Goal: Answer question/provide support: Share knowledge or assist other users

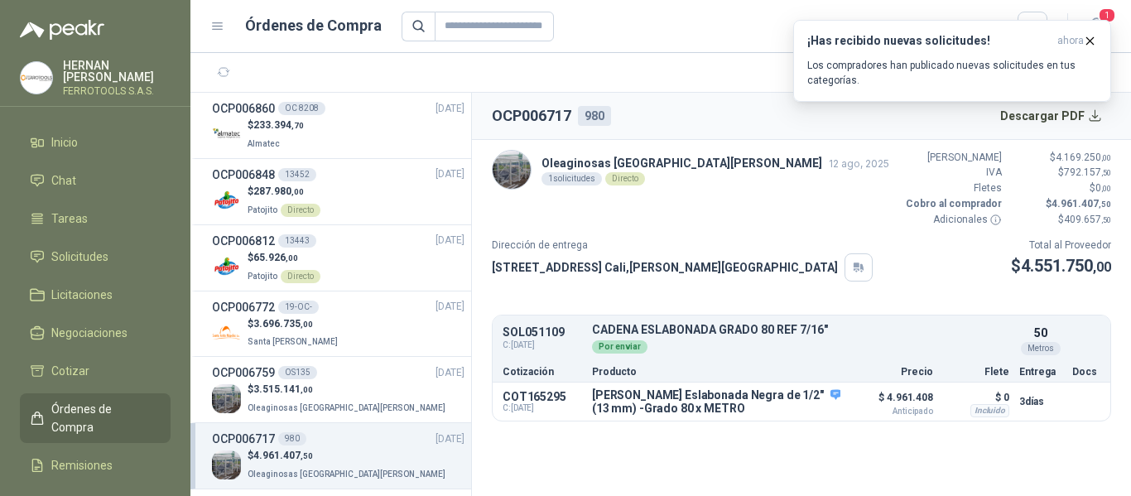
scroll to position [248, 0]
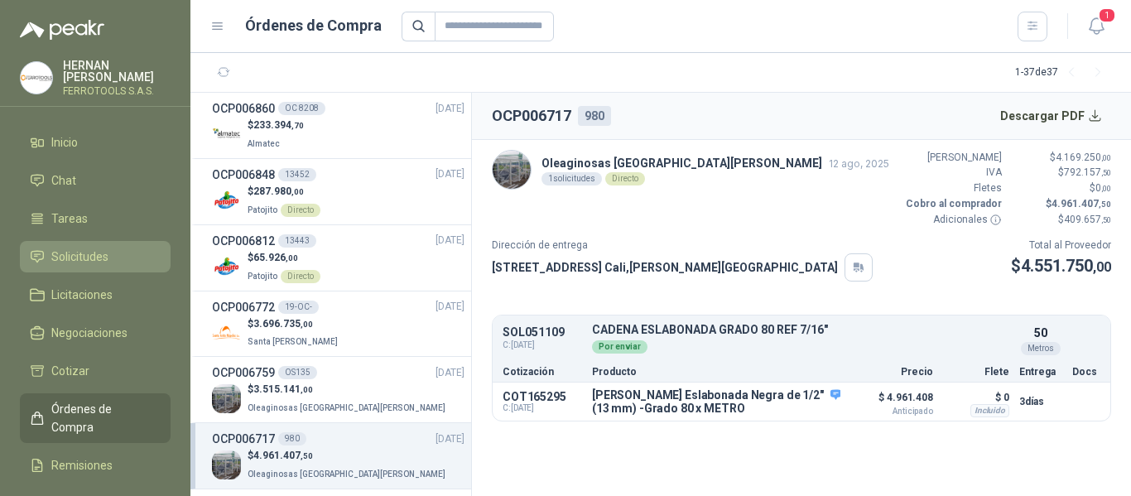
click at [83, 248] on span "Solicitudes" at bounding box center [79, 257] width 57 height 18
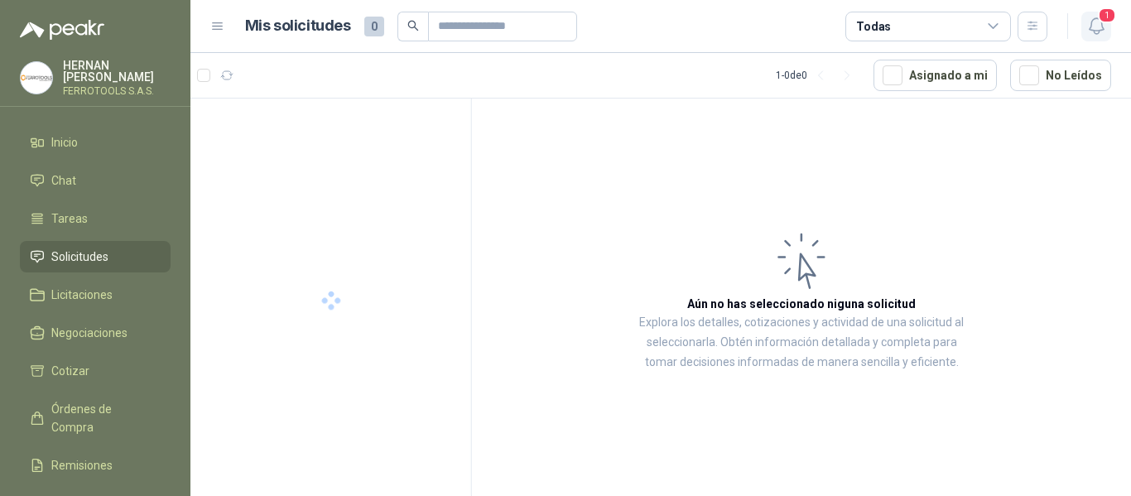
click at [1100, 29] on icon "button" at bounding box center [1097, 26] width 21 height 21
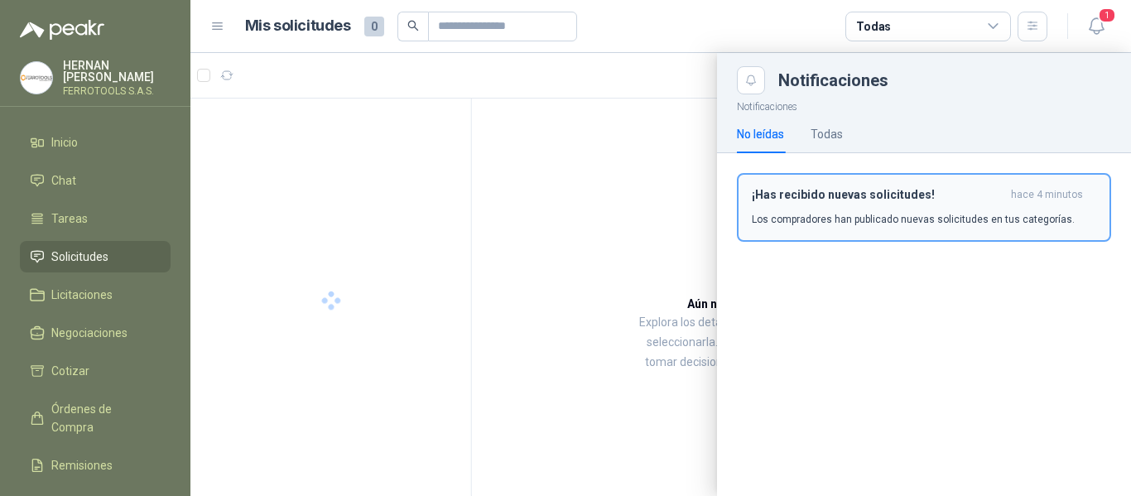
click at [899, 190] on h3 "¡Has recibido nuevas solicitudes!" at bounding box center [878, 195] width 253 height 14
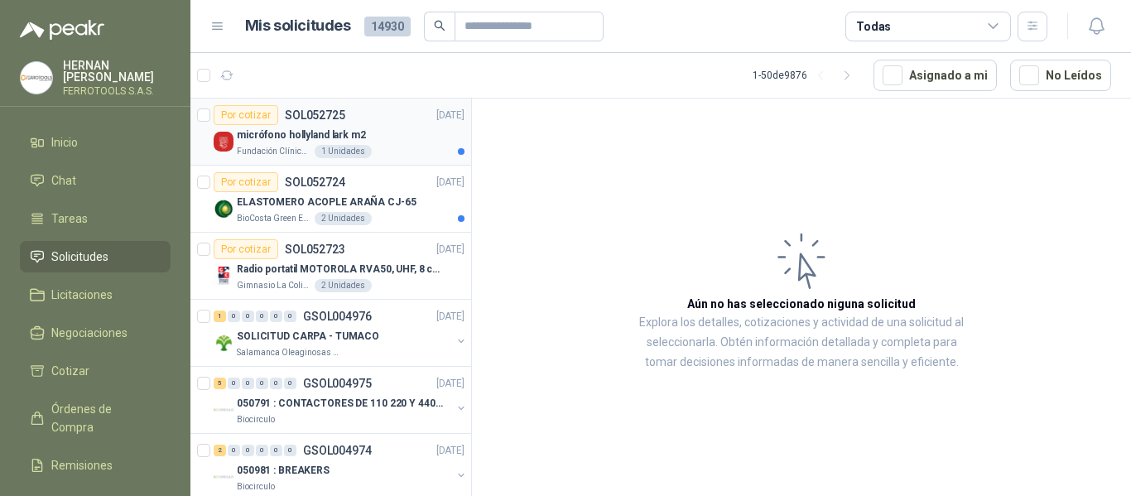
click at [400, 128] on div "micrófono hollyland lark m2" at bounding box center [351, 135] width 228 height 20
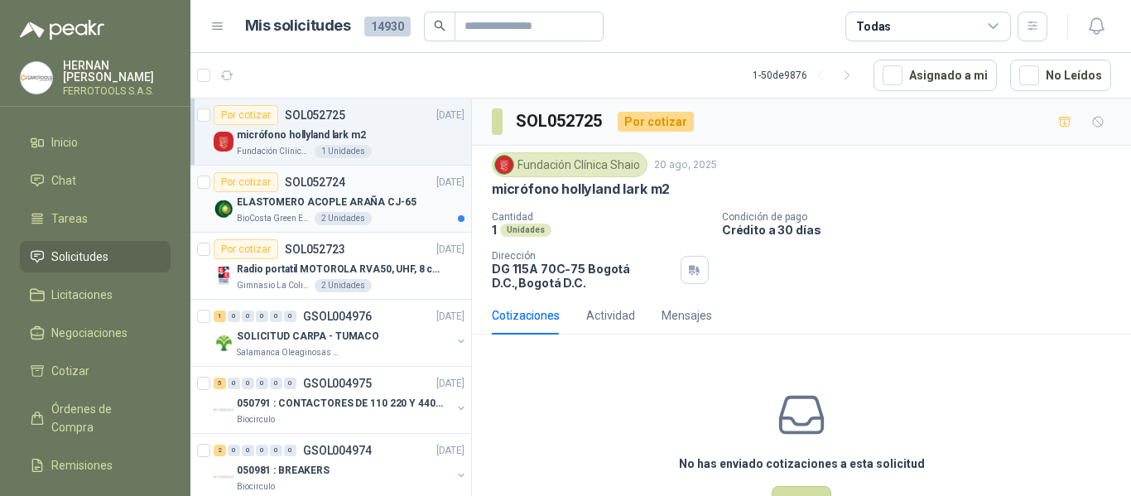
click at [397, 197] on p "ELASTOMERO ACOPLE ARAÑA CJ-65" at bounding box center [327, 203] width 180 height 16
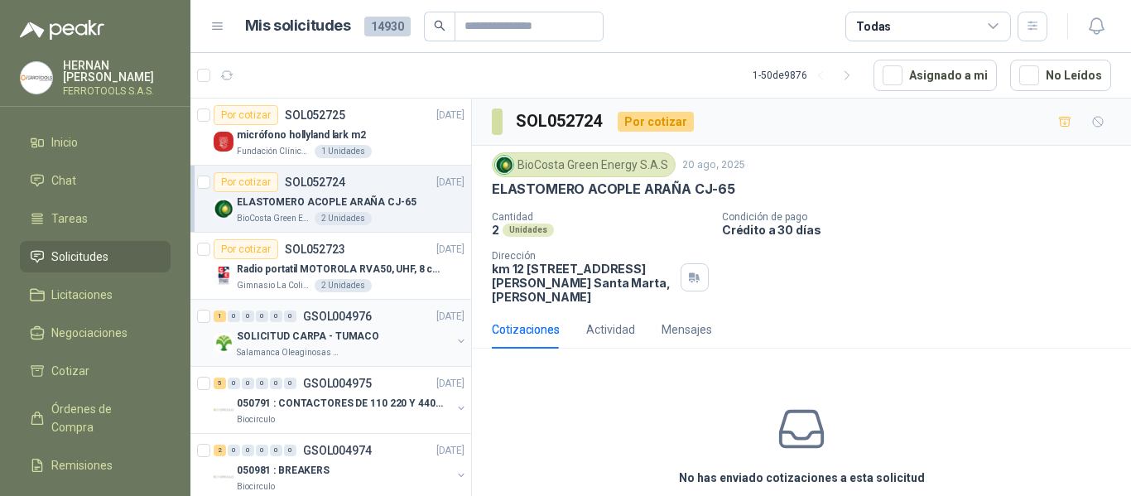
click at [381, 343] on div "SOLICITUD CARPA - TUMACO" at bounding box center [344, 336] width 214 height 20
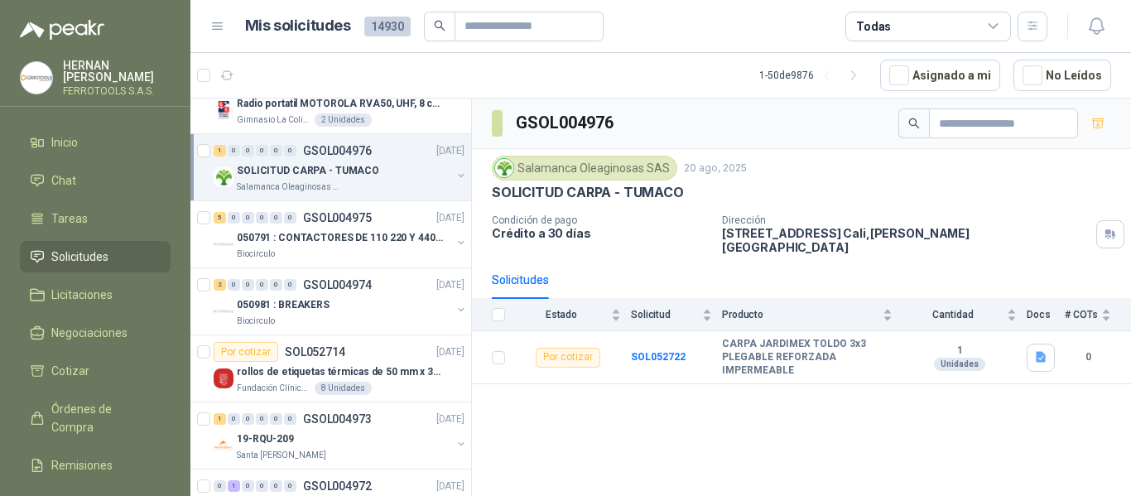
scroll to position [248, 0]
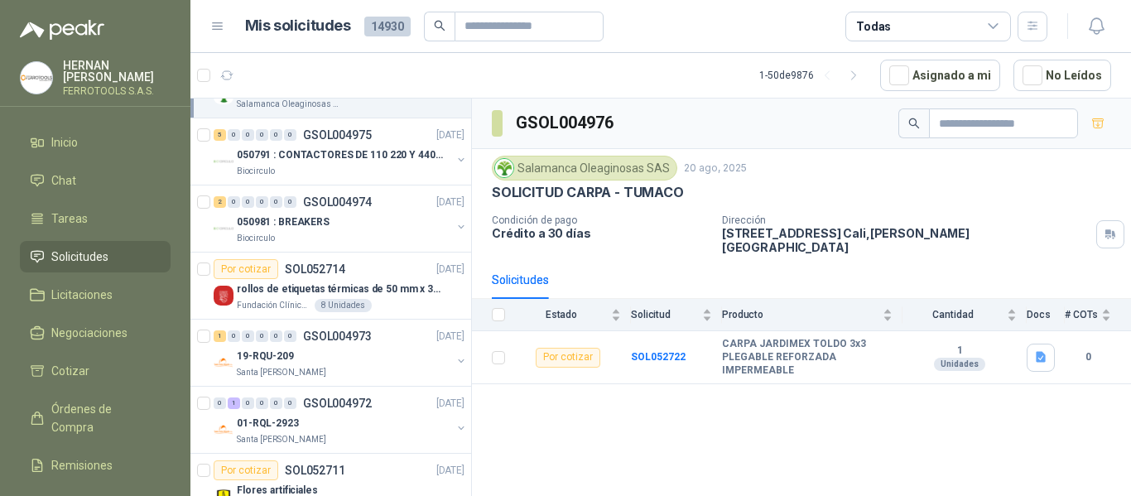
click at [381, 343] on div "1 0 0 0 0 0 GSOL004973 20/08/25" at bounding box center [341, 336] width 254 height 20
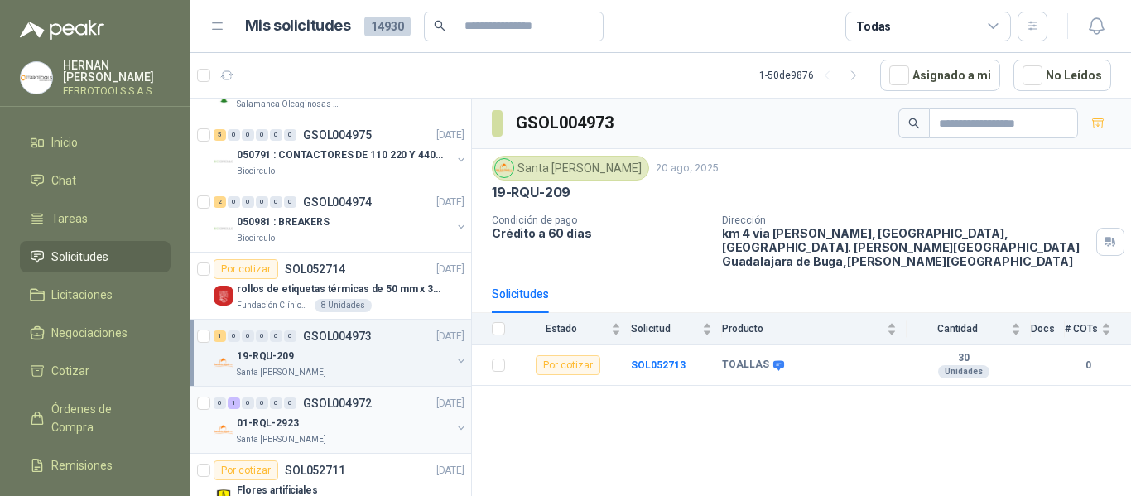
click at [370, 422] on div "01-RQL-2923" at bounding box center [344, 423] width 214 height 20
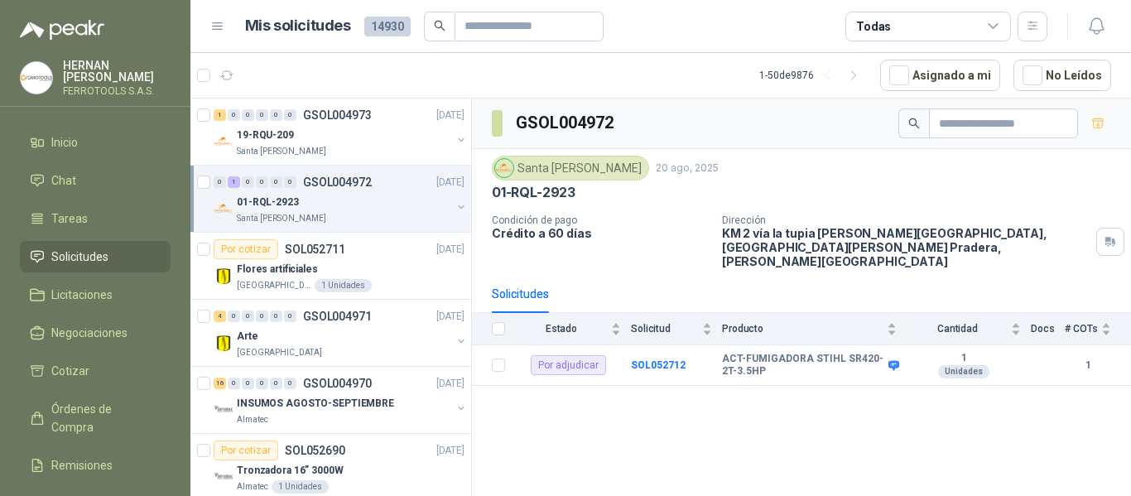
scroll to position [497, 0]
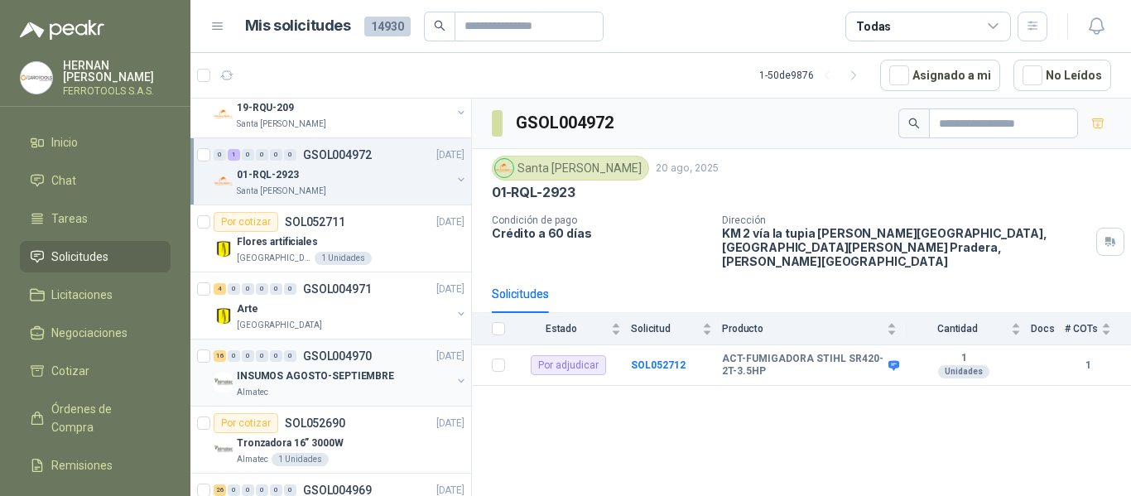
click at [391, 375] on div "INSUMOS AGOSTO-SEPTIEMBRE" at bounding box center [344, 376] width 214 height 20
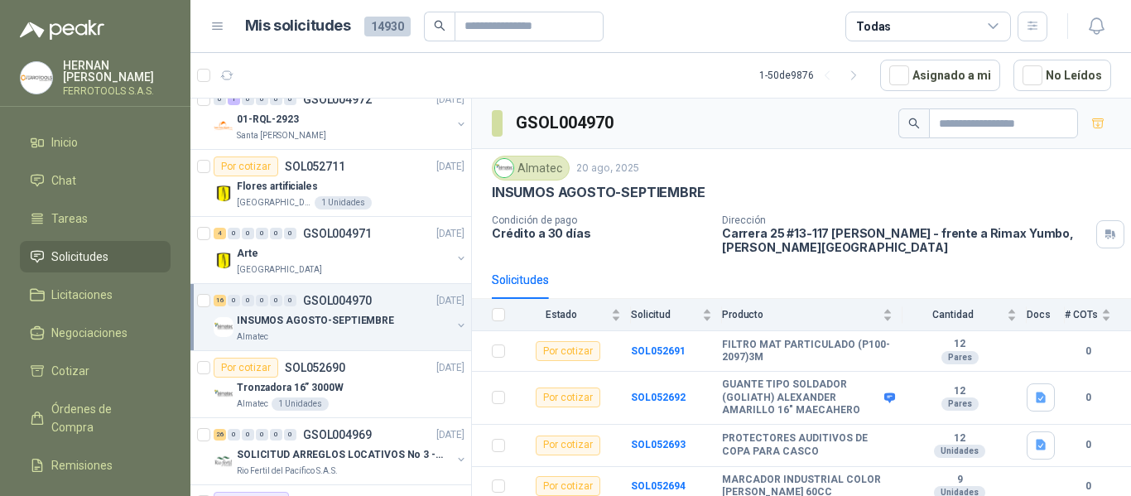
scroll to position [580, 0]
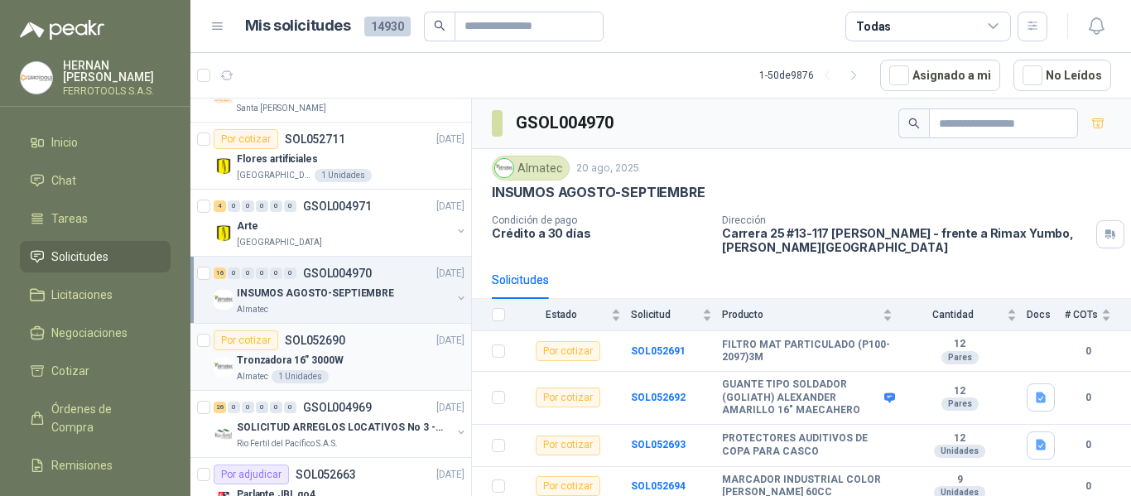
click at [384, 364] on div "Tronzadora 16” 3000W" at bounding box center [351, 360] width 228 height 20
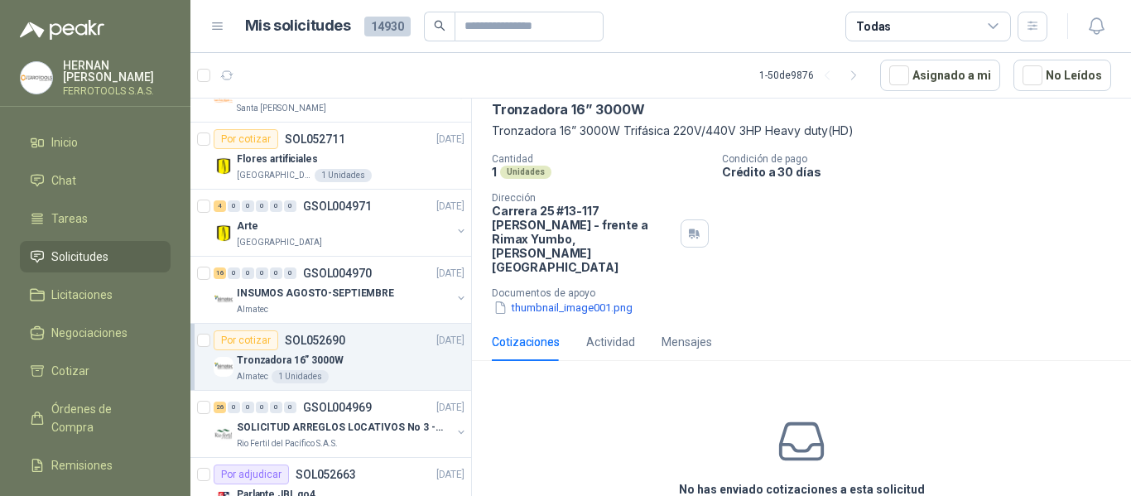
scroll to position [135, 0]
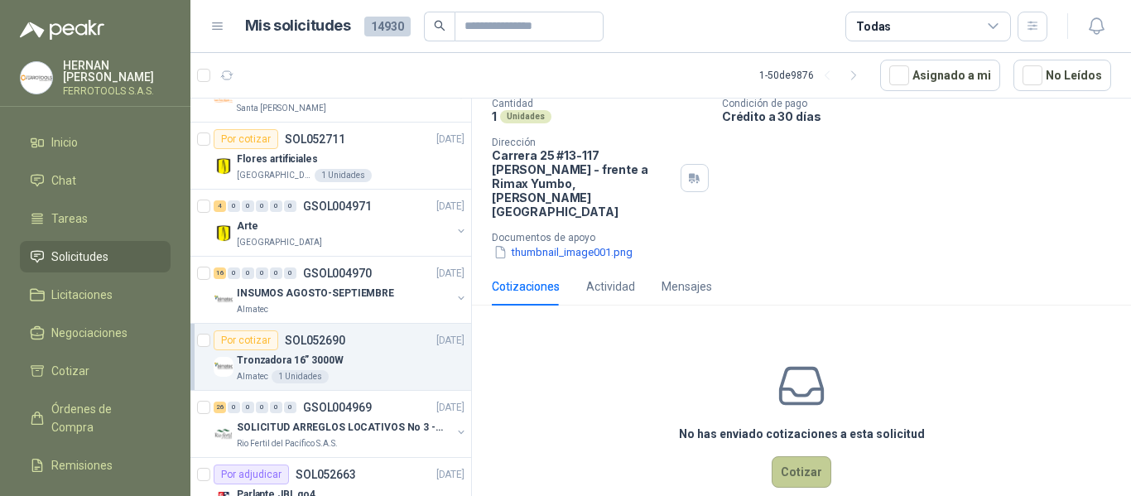
click at [815, 456] on button "Cotizar" at bounding box center [802, 471] width 60 height 31
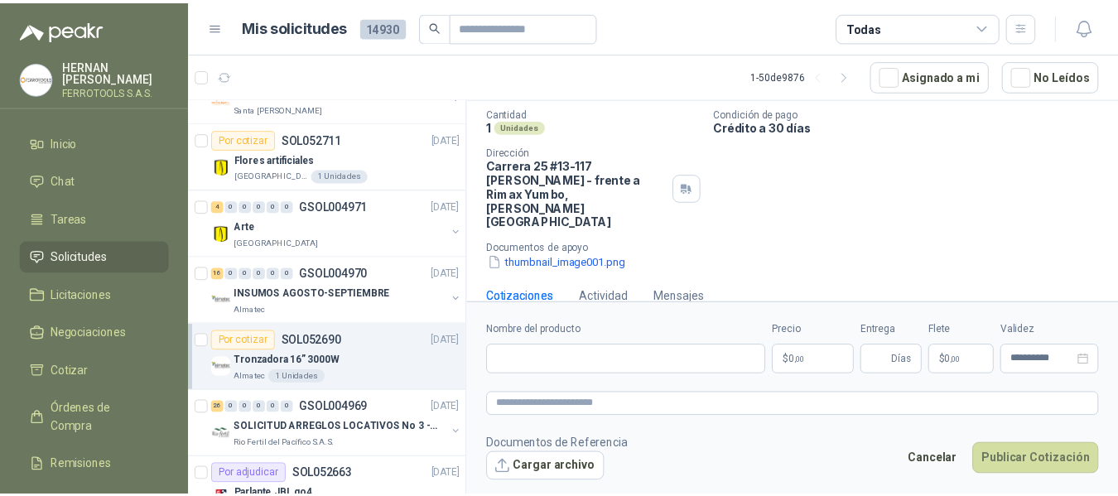
scroll to position [124, 0]
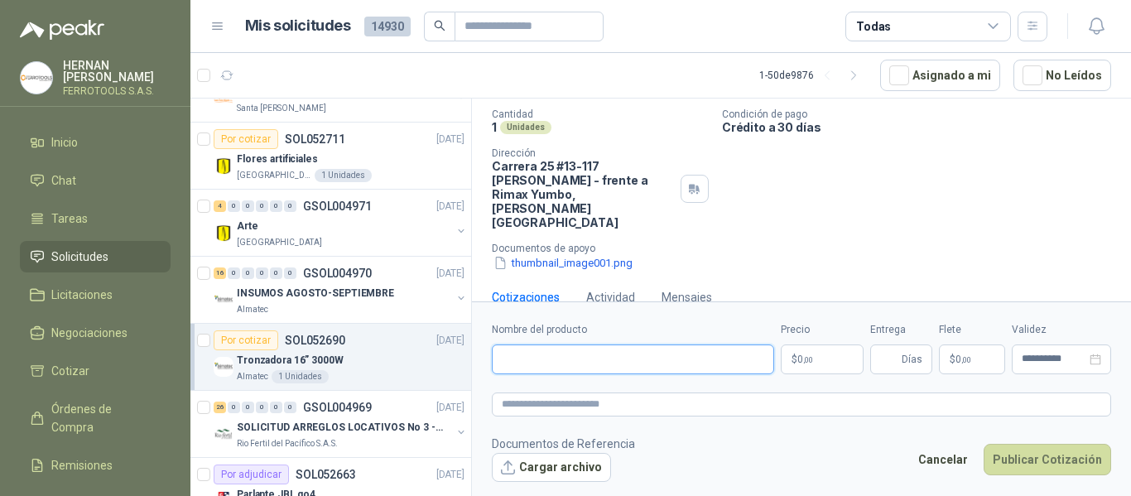
click at [671, 367] on input "Nombre del producto" at bounding box center [633, 360] width 282 height 30
paste input "**********"
type input "**********"
click at [676, 404] on textarea at bounding box center [801, 405] width 619 height 24
paste textarea "**********"
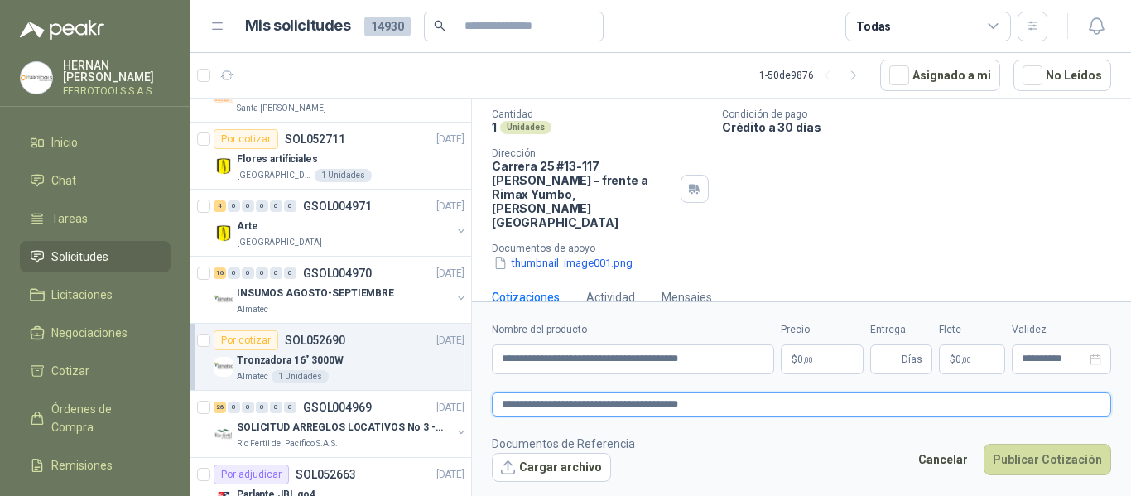
type textarea "**********"
click at [829, 359] on p "$ 0 ,00" at bounding box center [822, 360] width 83 height 30
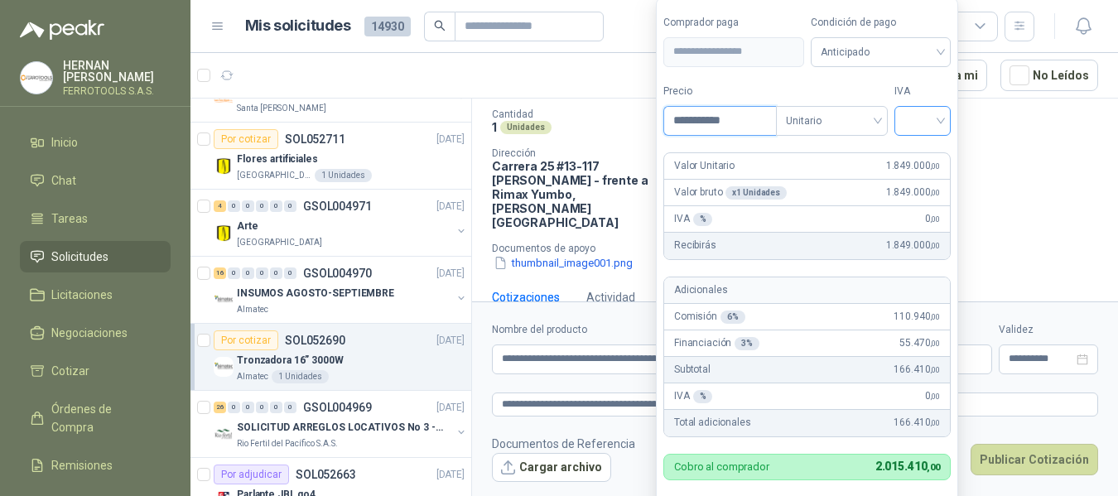
type input "**********"
click at [925, 113] on input "search" at bounding box center [922, 119] width 36 height 25
click at [934, 156] on div "19%" at bounding box center [926, 155] width 31 height 18
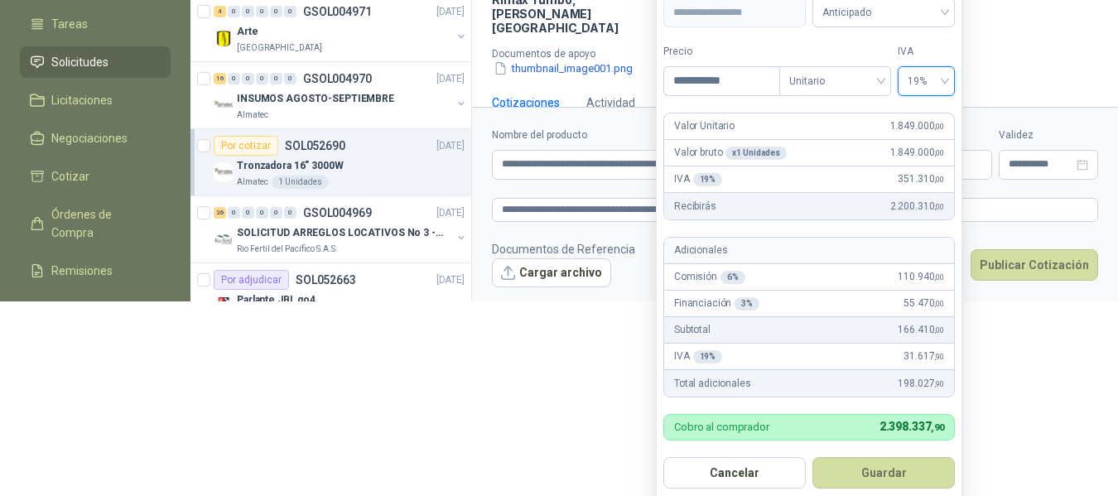
scroll to position [205, 0]
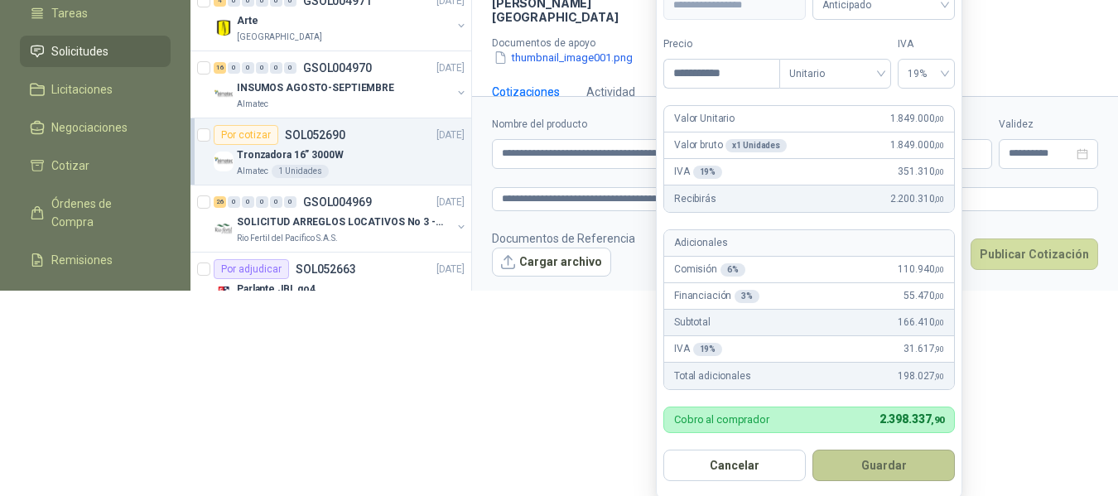
click at [906, 463] on button "Guardar" at bounding box center [883, 465] width 142 height 31
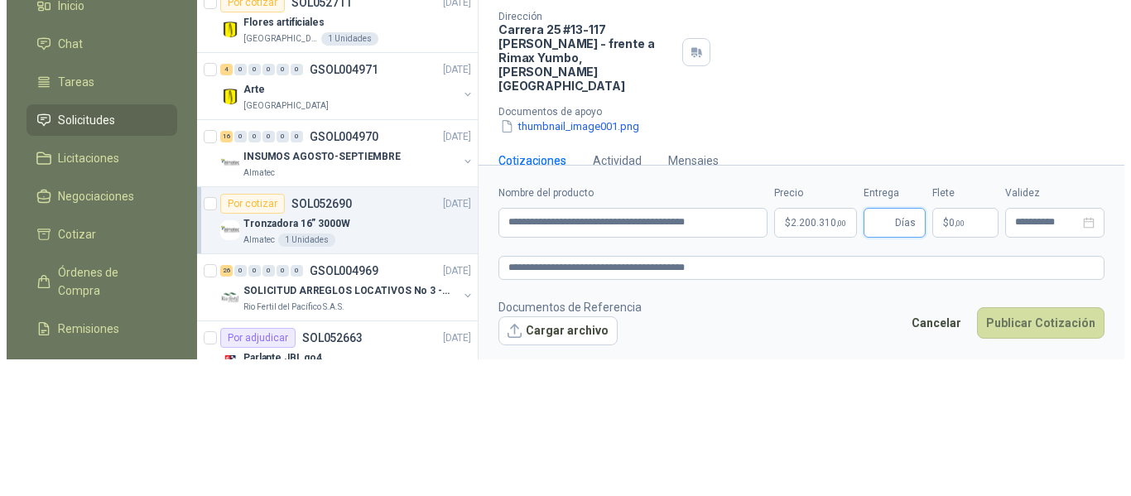
scroll to position [0, 0]
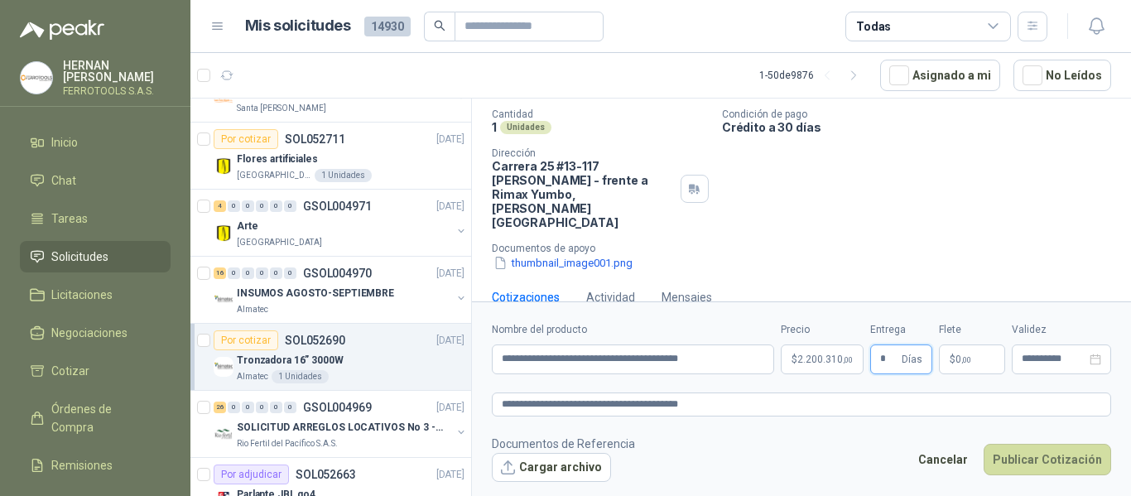
type input "*"
click at [844, 449] on footer "Documentos de Referencia Cargar archivo Cancelar Publicar Cotización" at bounding box center [801, 459] width 619 height 48
click at [796, 400] on textarea "**********" at bounding box center [801, 405] width 619 height 24
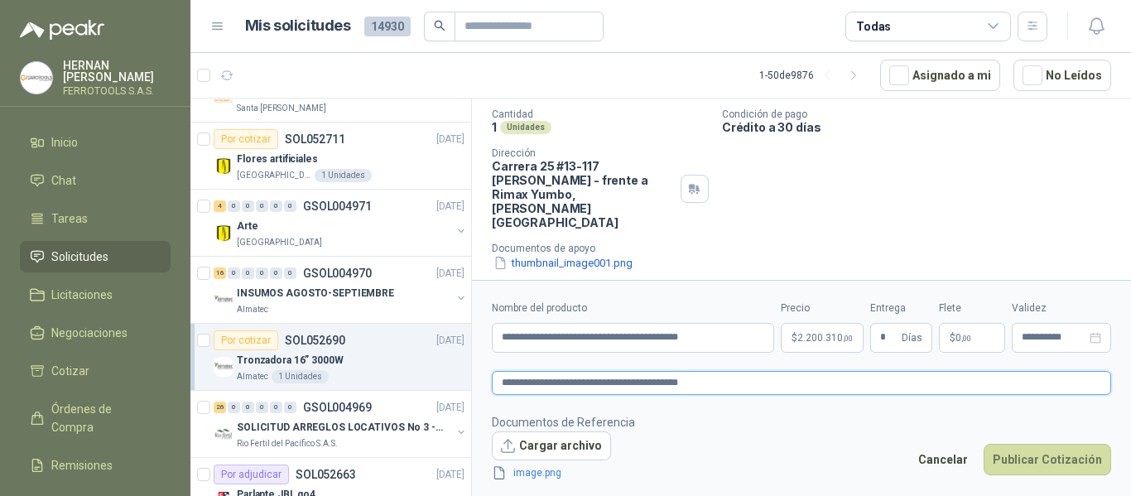
scroll to position [135, 0]
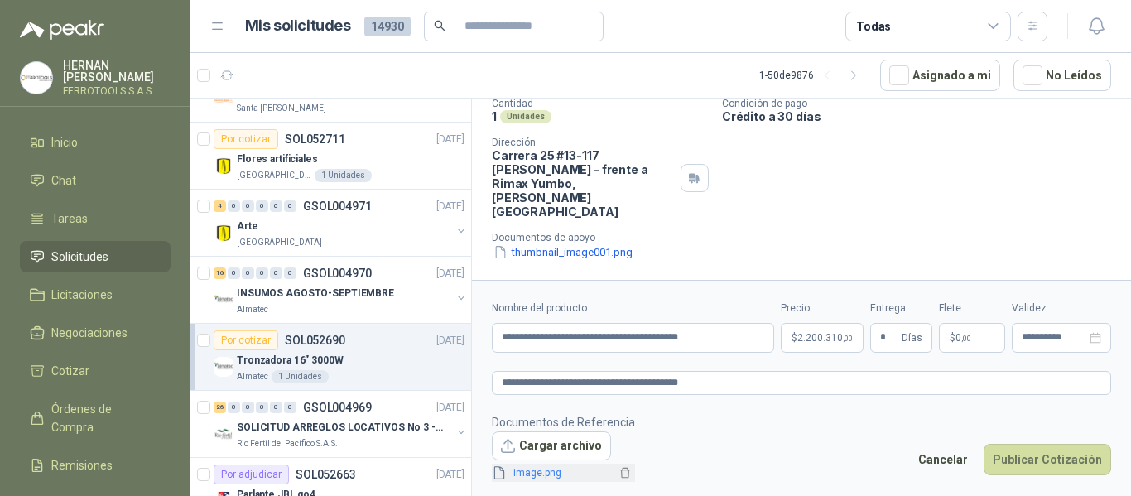
click at [527, 472] on link "image.png" at bounding box center [561, 473] width 109 height 16
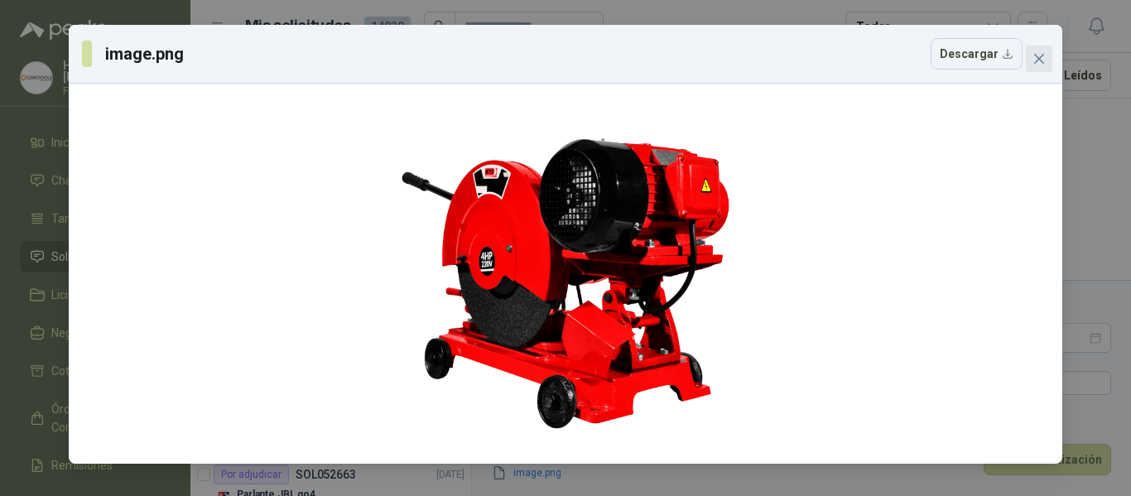
click at [1042, 60] on icon "close" at bounding box center [1039, 59] width 10 height 10
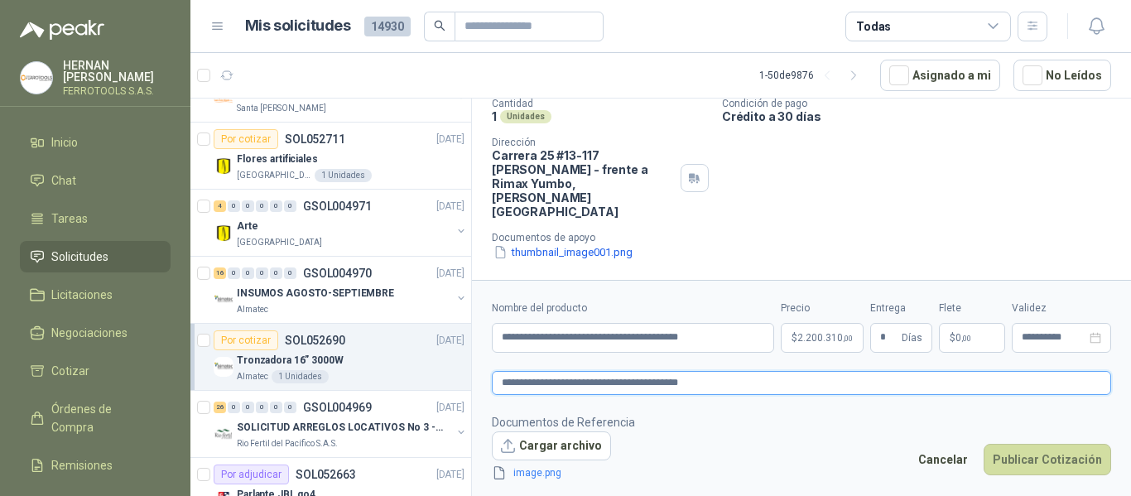
click at [739, 383] on textarea "**********" at bounding box center [801, 383] width 619 height 24
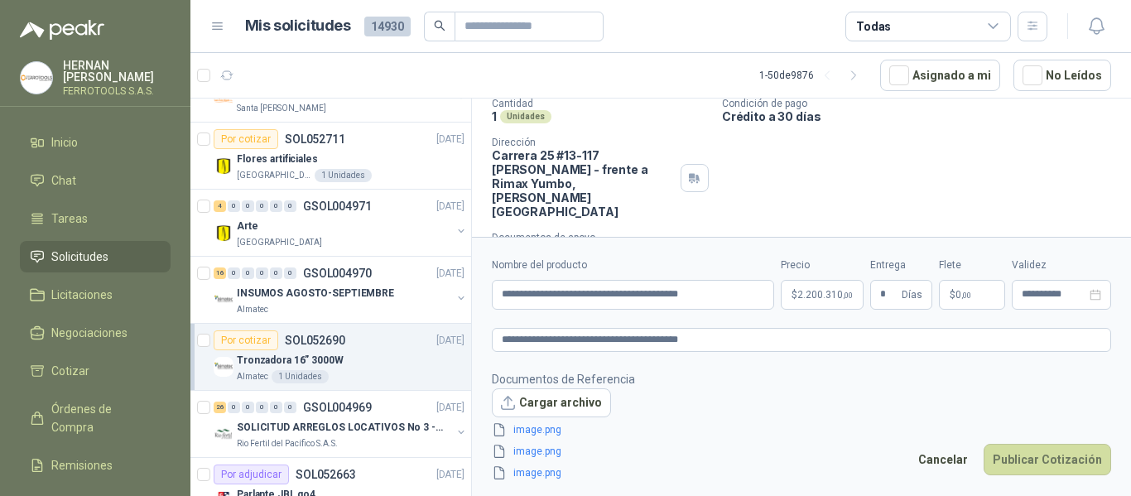
click at [710, 441] on footer "Documentos de Referencia Cargar archivo image.png image.png image.png Cancelar …" at bounding box center [801, 426] width 619 height 113
click at [1035, 457] on button "Publicar Cotización" at bounding box center [1048, 459] width 128 height 31
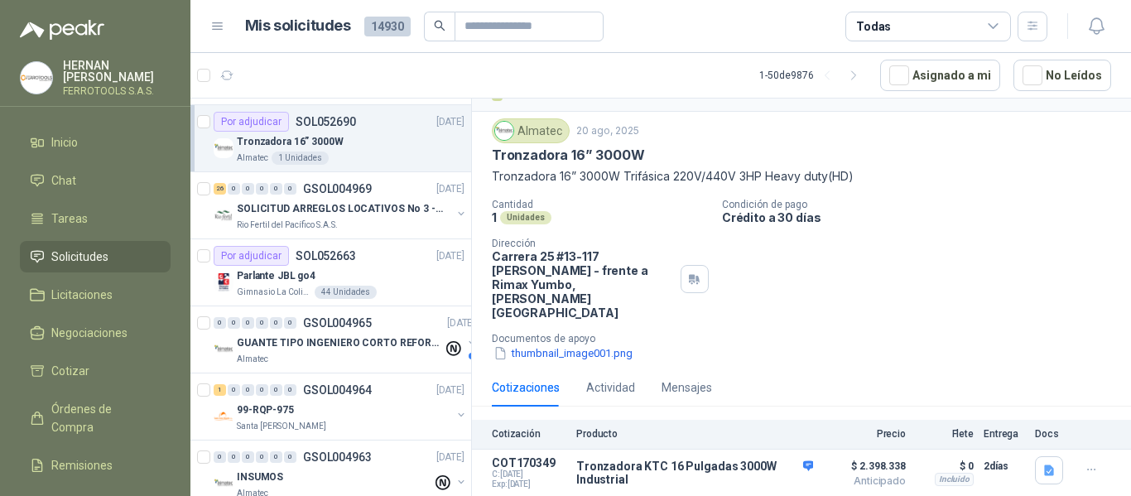
scroll to position [828, 0]
